Goal: Check status: Check status

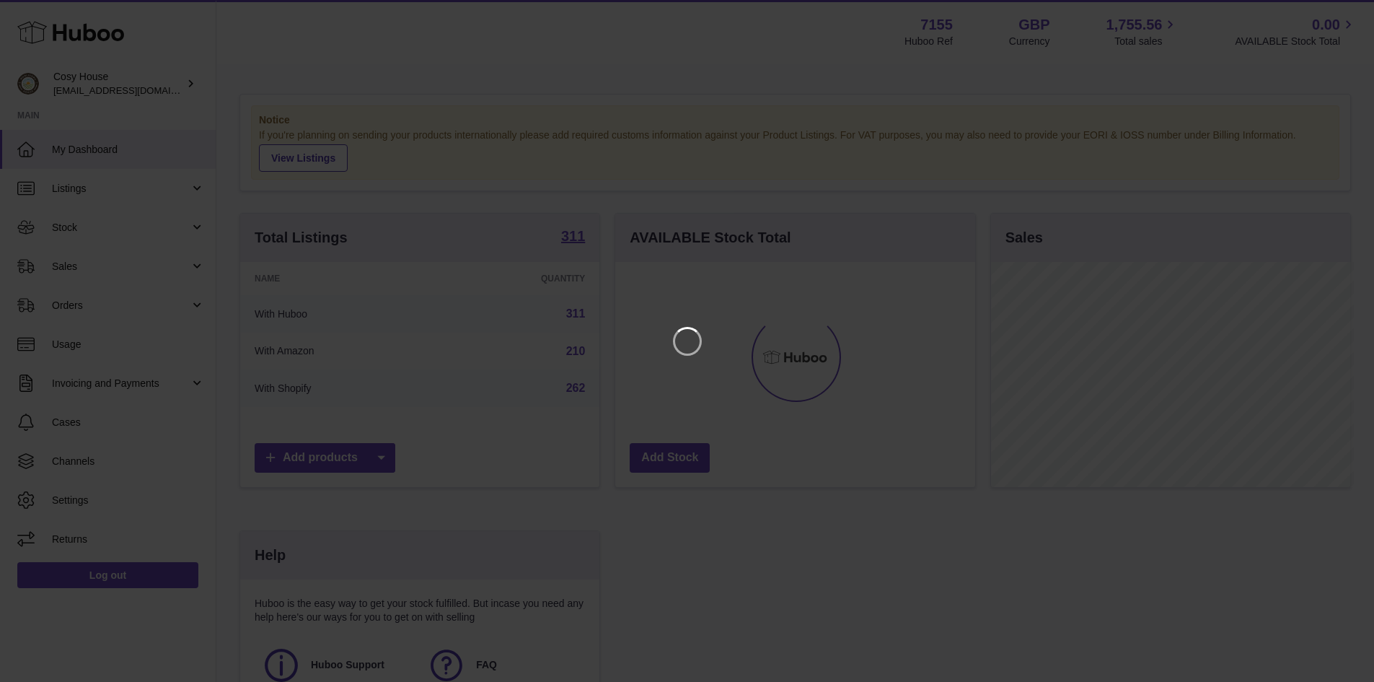
scroll to position [225, 364]
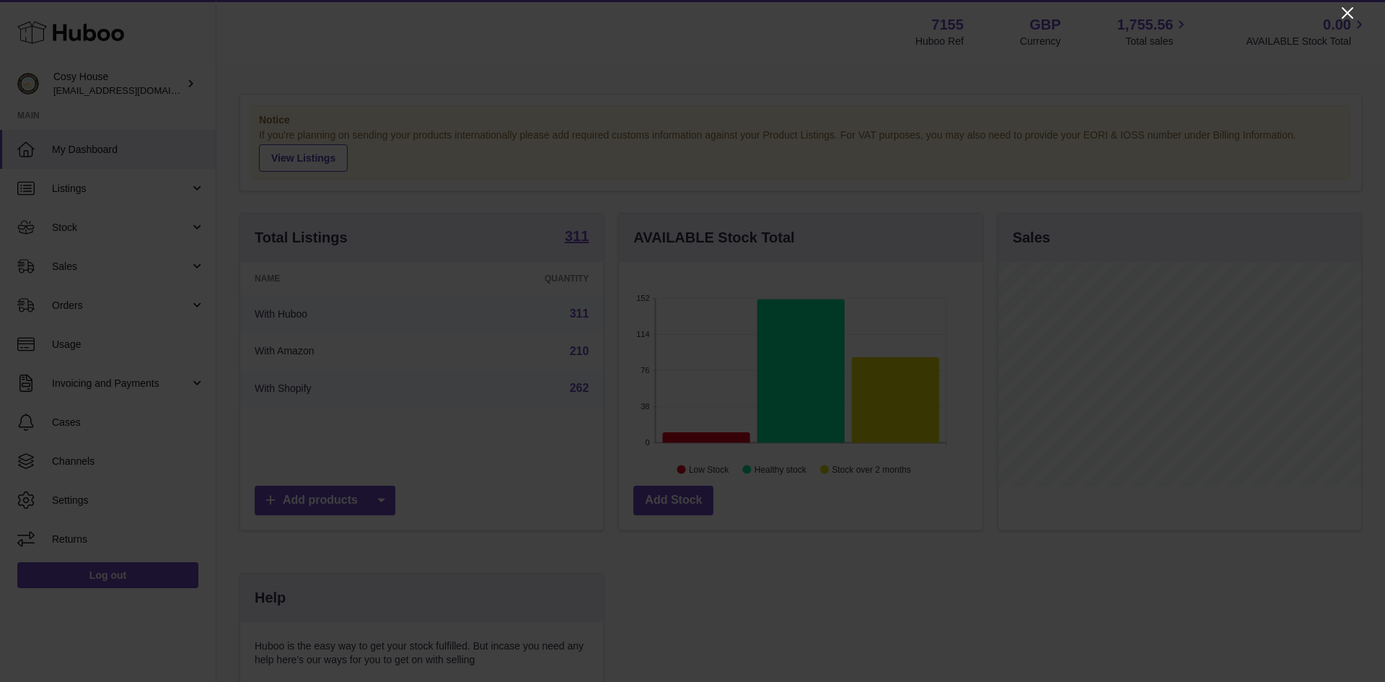
click at [1344, 14] on icon "Close" at bounding box center [1347, 12] width 17 height 17
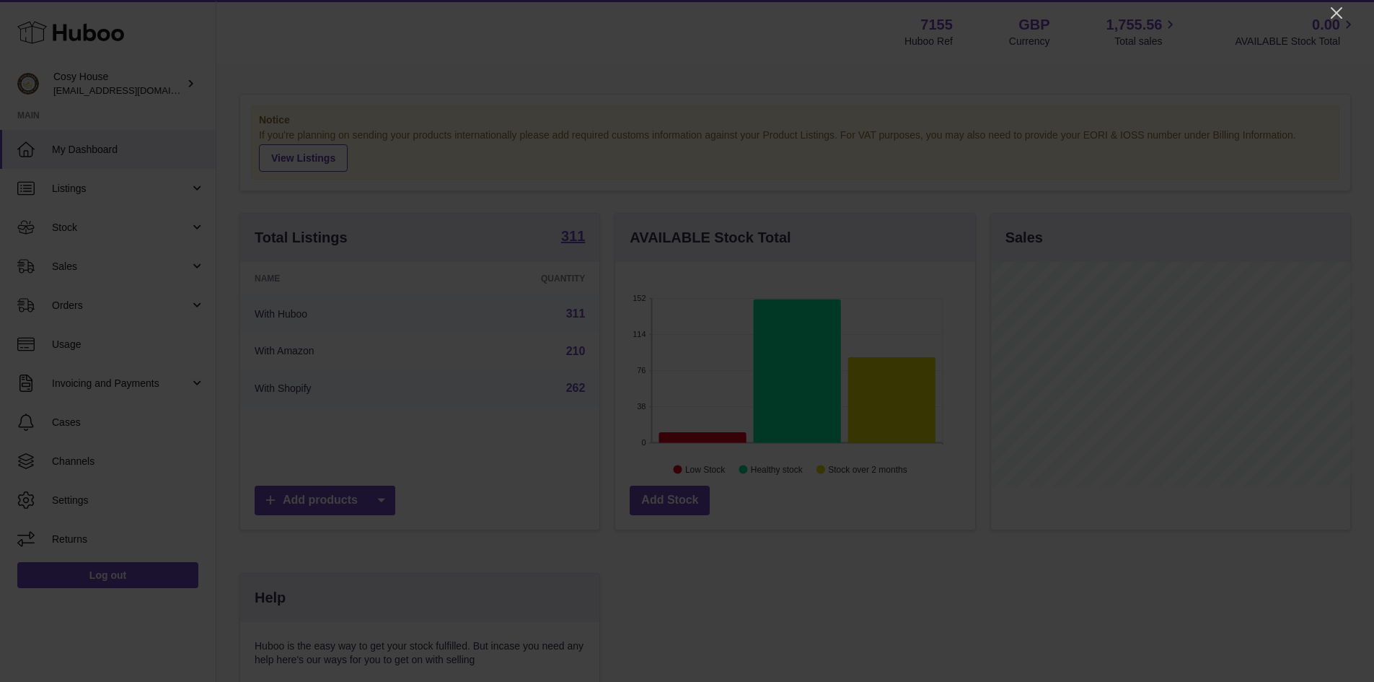
scroll to position [721203, 721069]
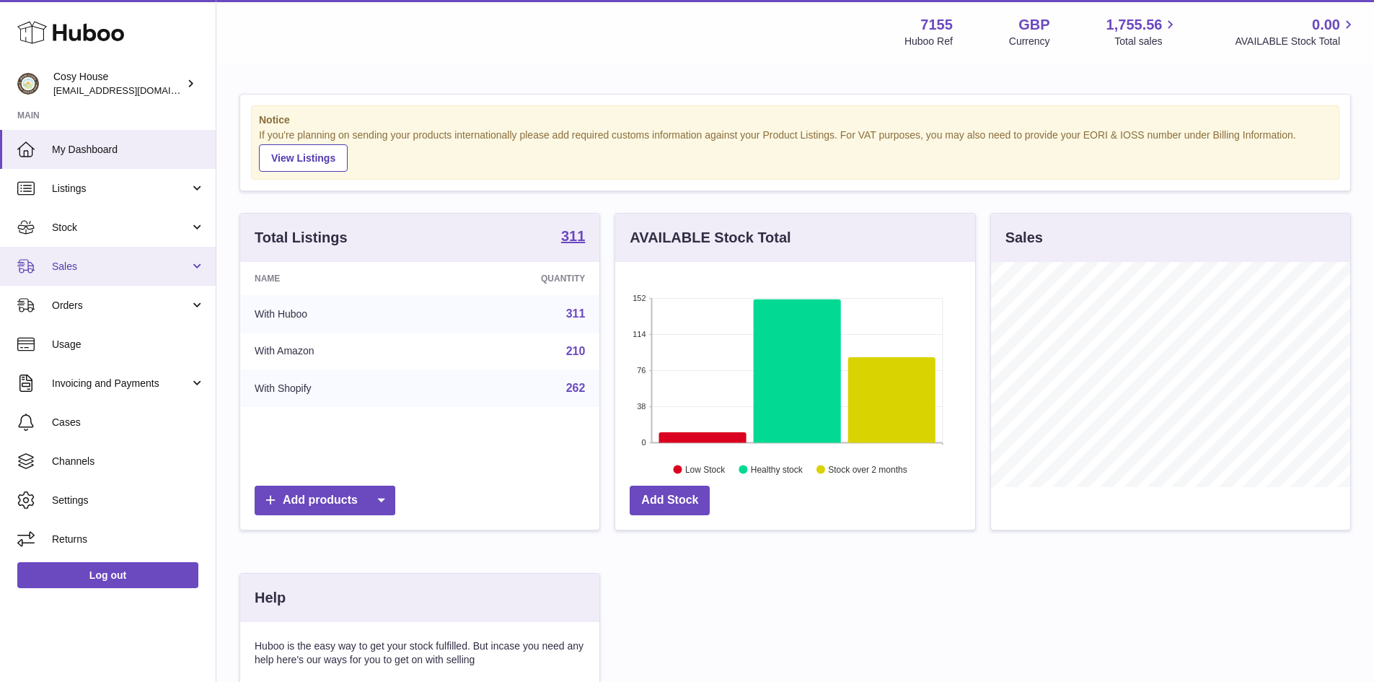
click at [158, 279] on link "Sales" at bounding box center [108, 266] width 216 height 39
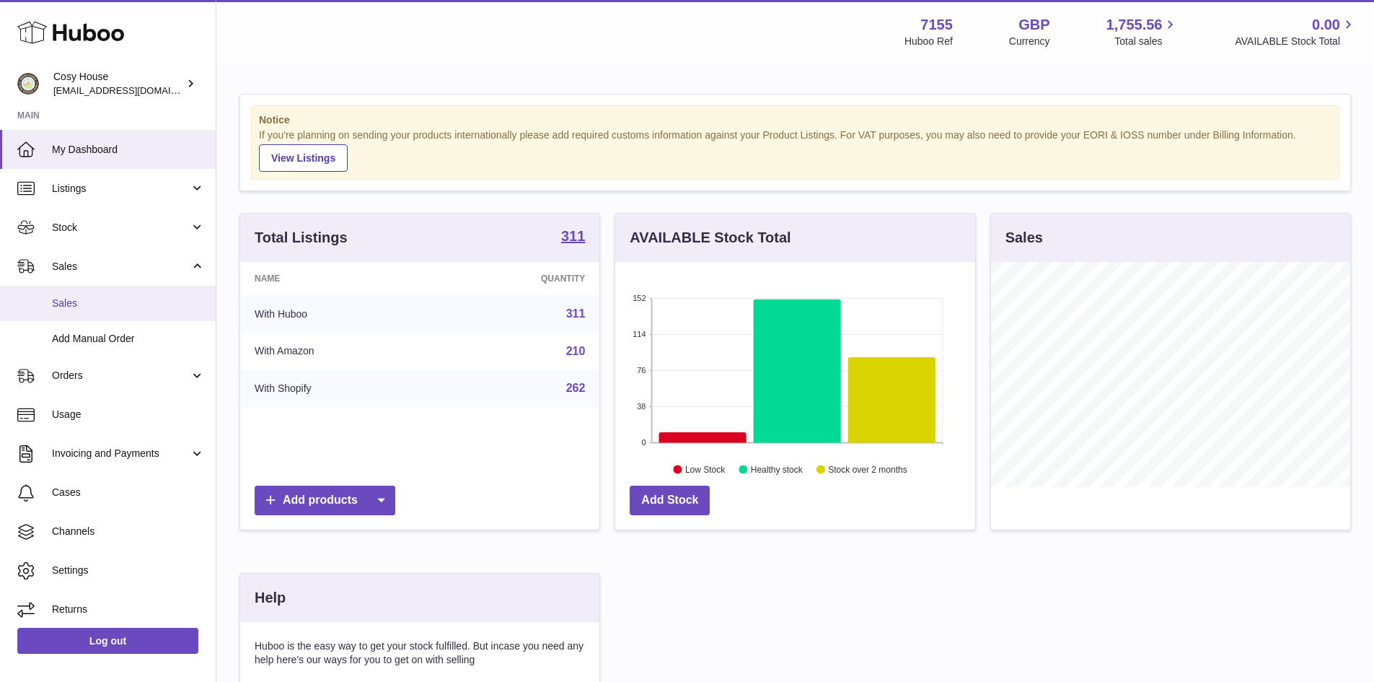
click at [97, 302] on span "Sales" at bounding box center [128, 304] width 153 height 14
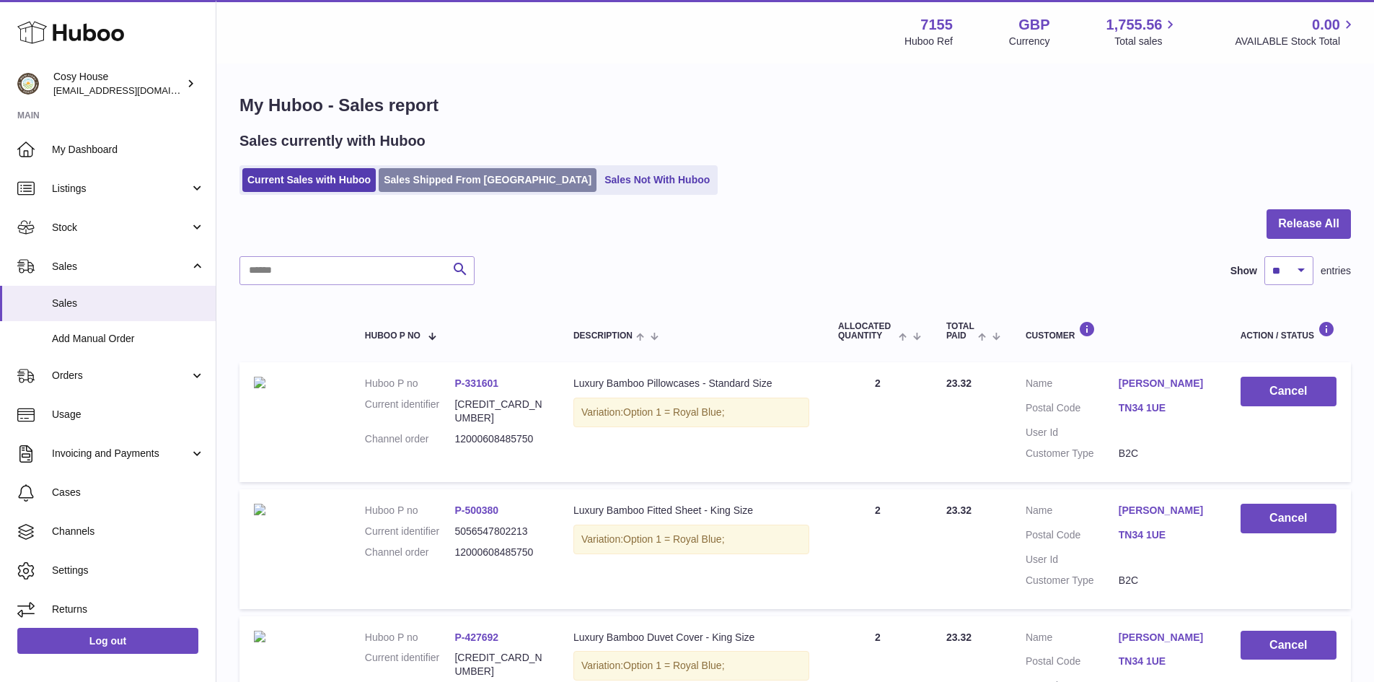
click at [431, 183] on link "Sales Shipped From [GEOGRAPHIC_DATA]" at bounding box center [488, 180] width 218 height 24
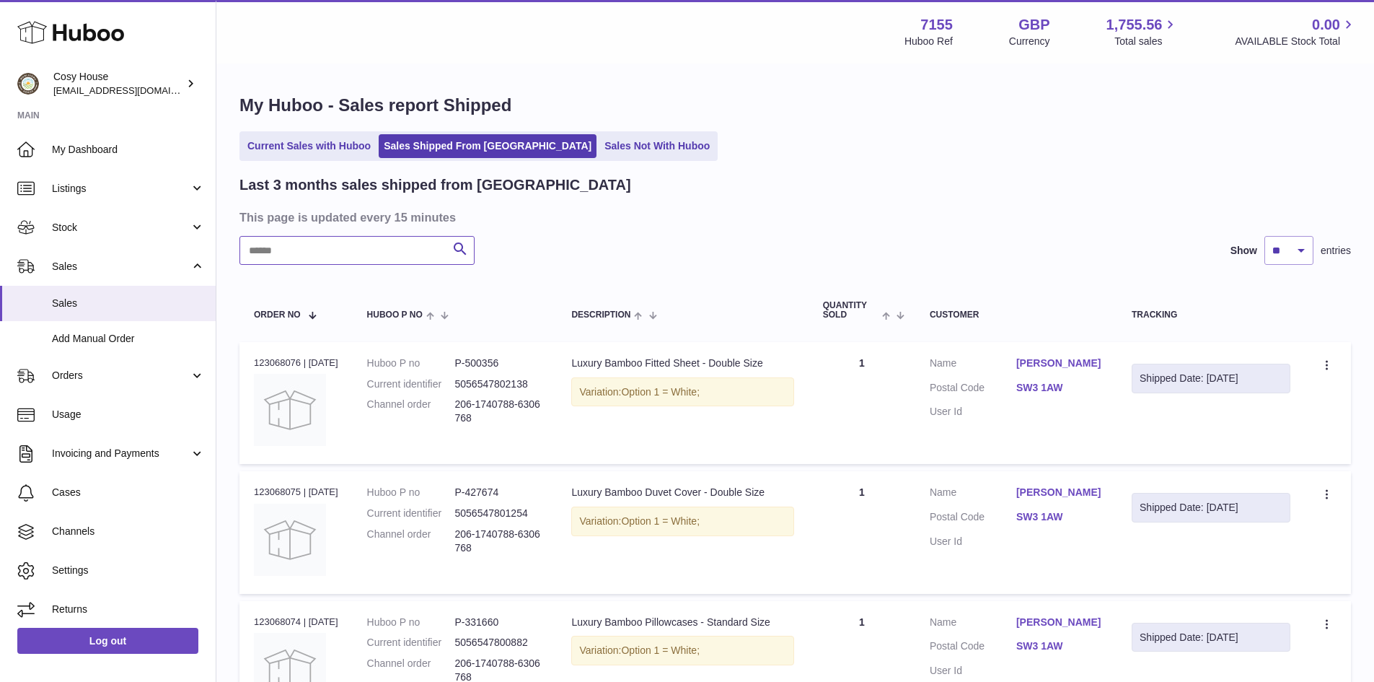
click at [336, 252] on input "text" at bounding box center [357, 250] width 235 height 29
paste input "**********"
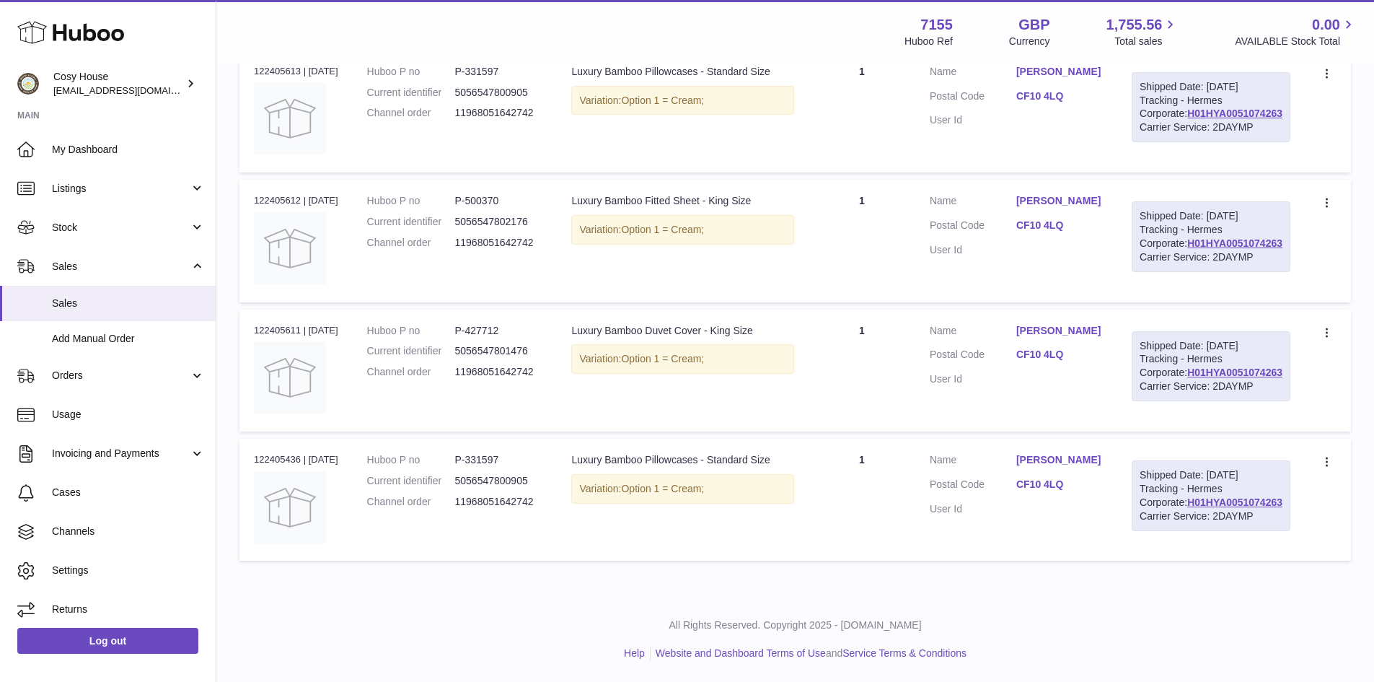
scroll to position [421, 0]
